Goal: Check status: Check status

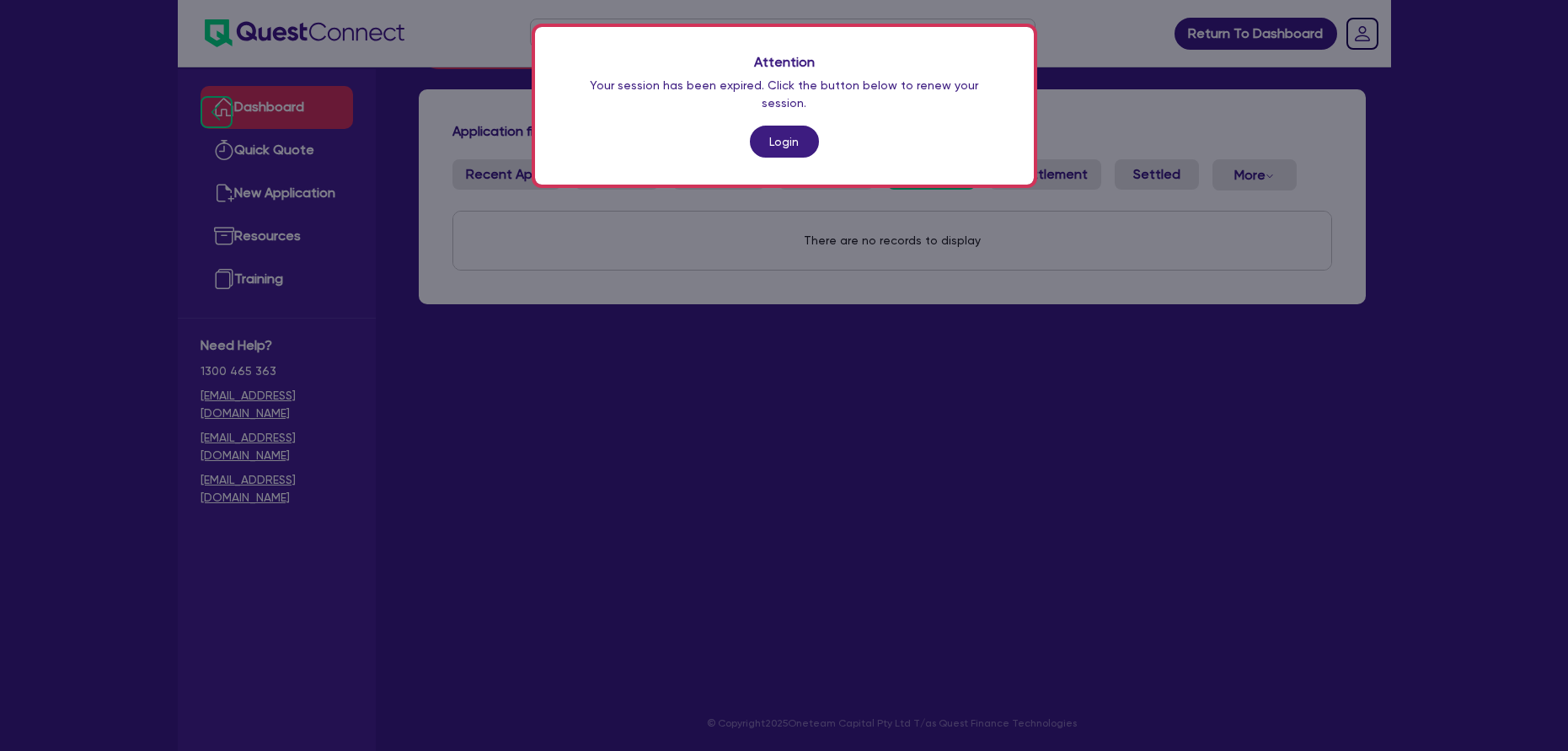
scroll to position [68, 0]
click at [779, 129] on link "Login" at bounding box center [784, 142] width 69 height 32
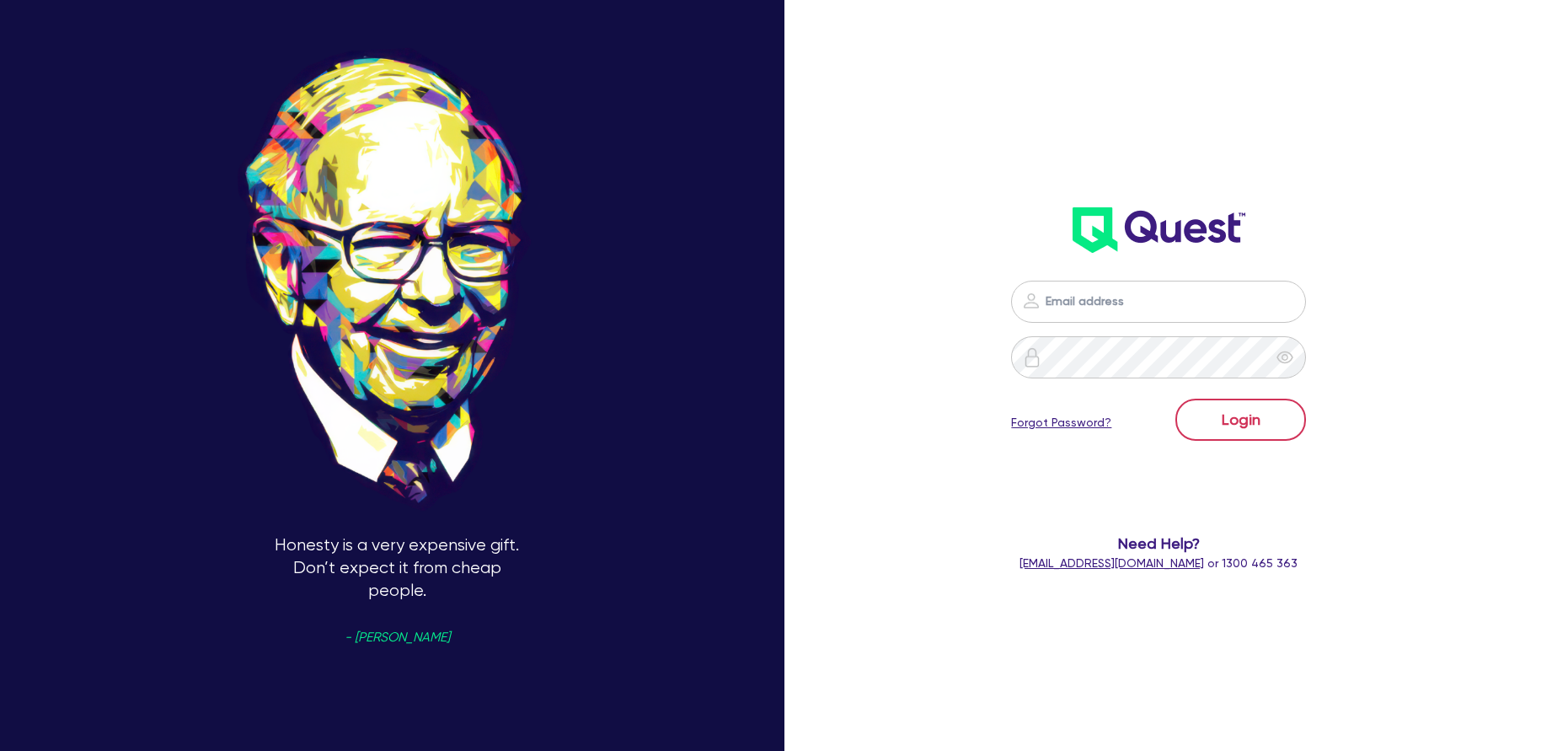
type input "[PERSON_NAME][EMAIL_ADDRESS][PERSON_NAME][DOMAIN_NAME]"
click at [1199, 432] on button "Login" at bounding box center [1241, 420] width 131 height 42
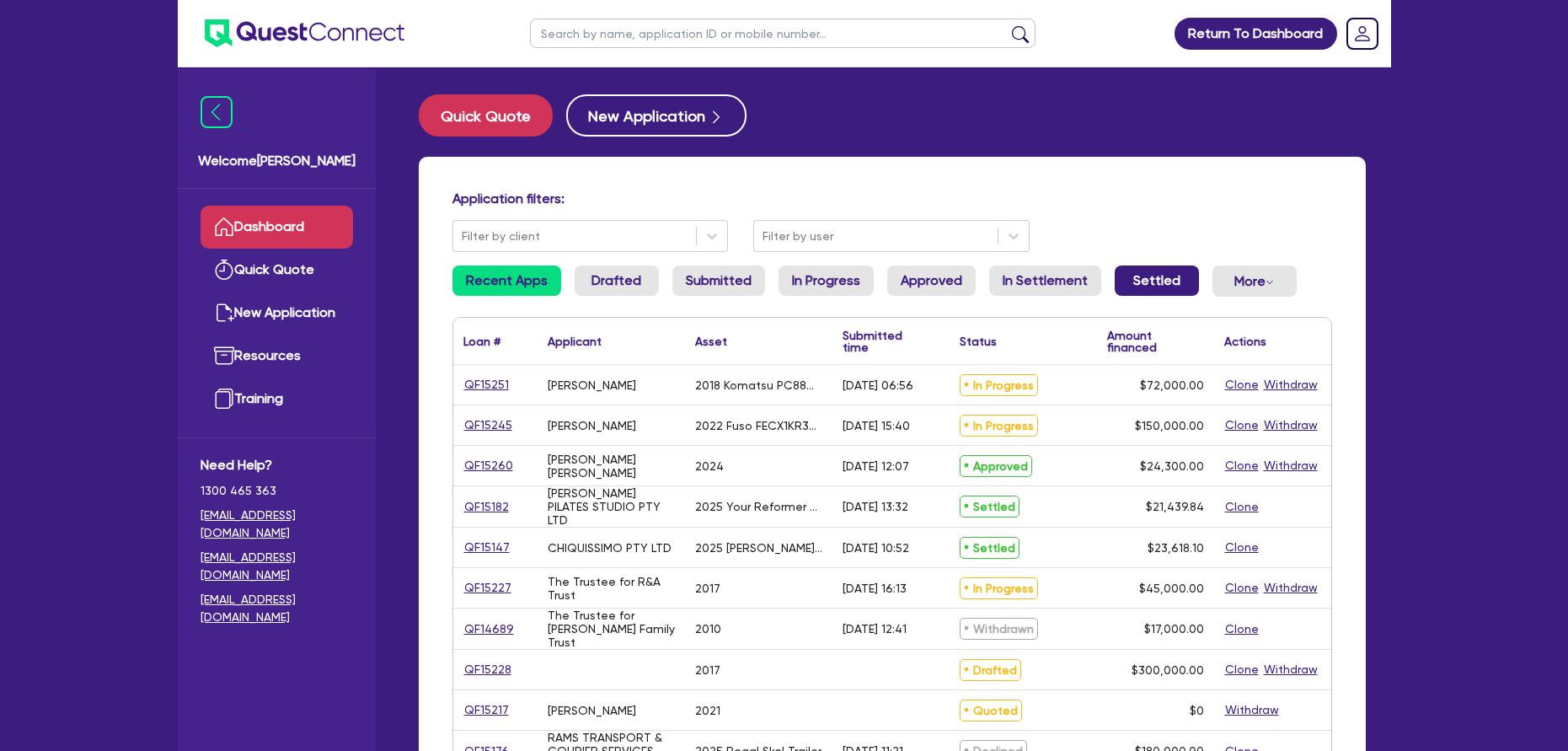
click at [1140, 280] on link "Settled" at bounding box center [1157, 281] width 84 height 30
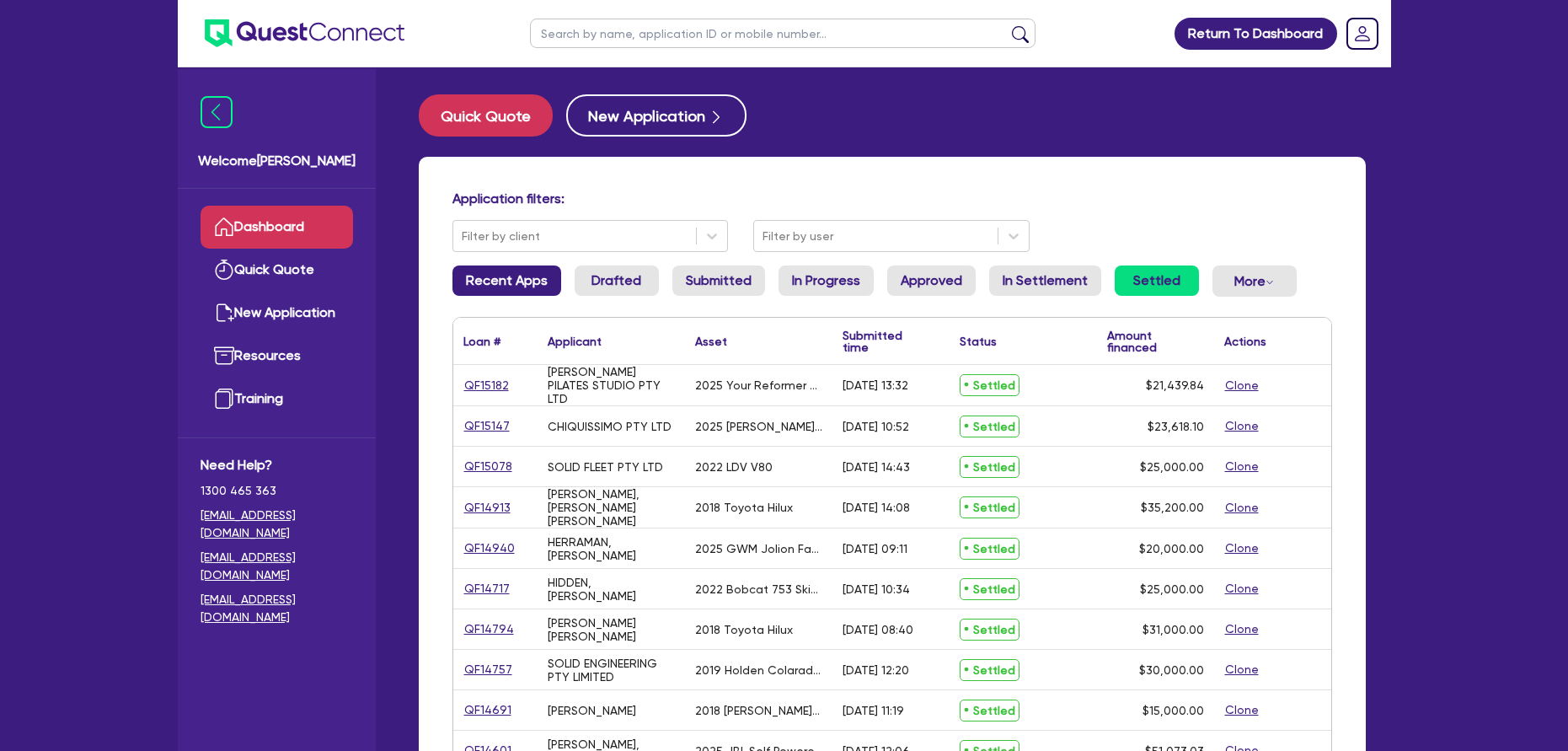
click at [517, 287] on link "Recent Apps" at bounding box center [507, 281] width 109 height 30
